Goal: Task Accomplishment & Management: Manage account settings

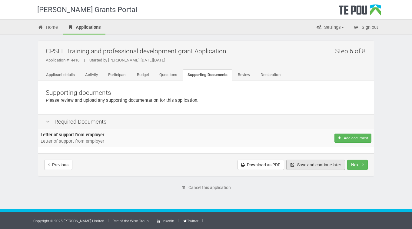
click at [316, 165] on button "Save and continue later" at bounding box center [315, 165] width 59 height 10
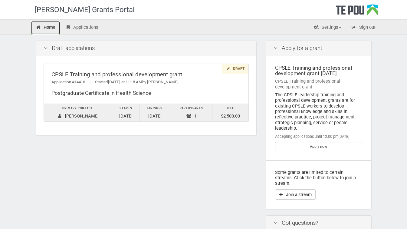
click at [47, 27] on link "Home" at bounding box center [45, 27] width 29 height 13
click at [41, 26] on link "Home" at bounding box center [45, 27] width 29 height 13
click at [49, 28] on link "Home" at bounding box center [45, 27] width 29 height 13
click at [87, 26] on link "Applications" at bounding box center [82, 27] width 42 height 13
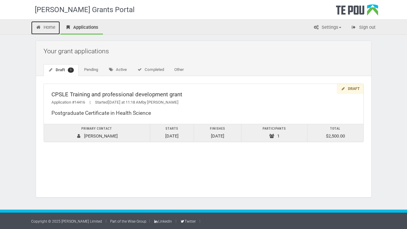
click at [49, 28] on link "Home" at bounding box center [45, 27] width 29 height 13
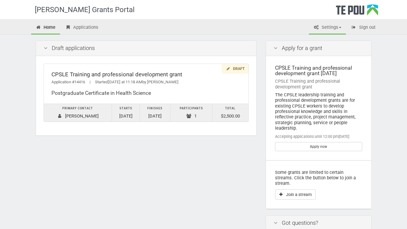
click at [330, 27] on link "Settings" at bounding box center [327, 27] width 37 height 13
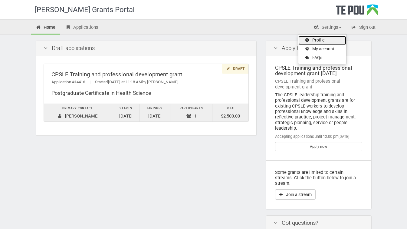
click at [320, 38] on link "Profile" at bounding box center [322, 40] width 48 height 9
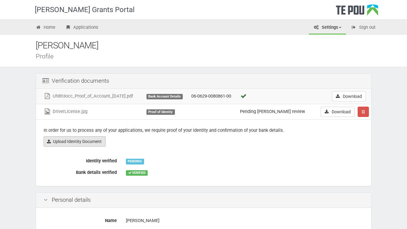
click at [103, 144] on link "Upload Identity Document" at bounding box center [75, 141] width 62 height 10
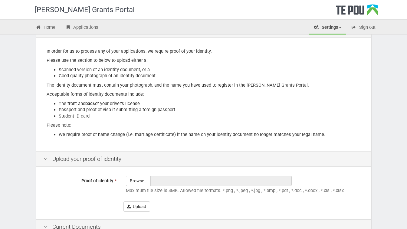
scroll to position [57, 0]
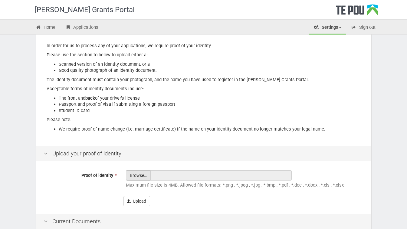
click at [133, 171] on input "Proof of identity *" at bounding box center [138, 191] width 24 height 43
type input "C:\fakepath\DriverLicenseback.jpg"
type input "DriverLicenseback.jpg"
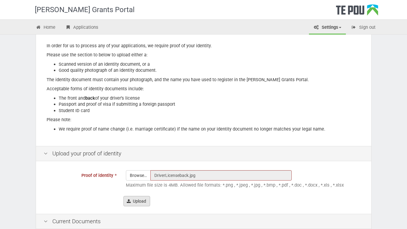
click at [142, 201] on button "Upload" at bounding box center [136, 201] width 27 height 10
